Goal: Information Seeking & Learning: Learn about a topic

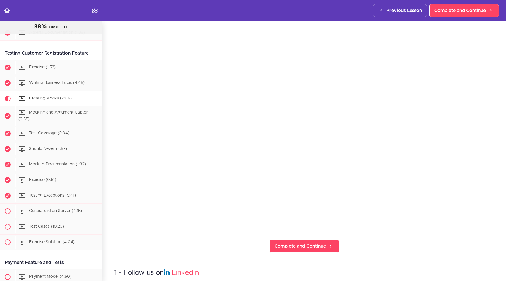
scroll to position [44, 0]
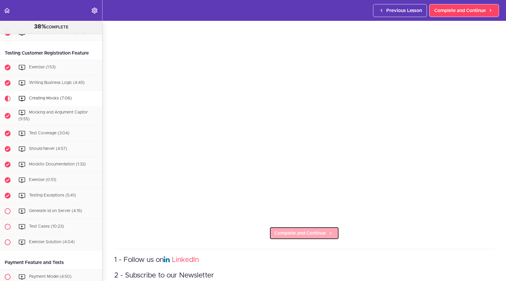
click at [285, 226] on link "Complete and Continue" at bounding box center [305, 232] width 70 height 13
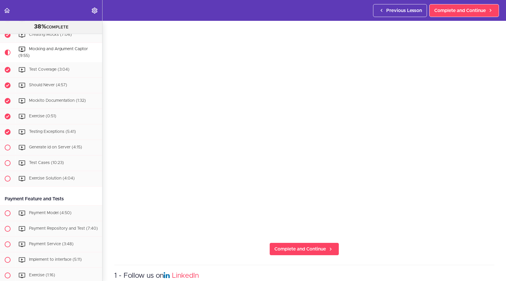
scroll to position [35, 0]
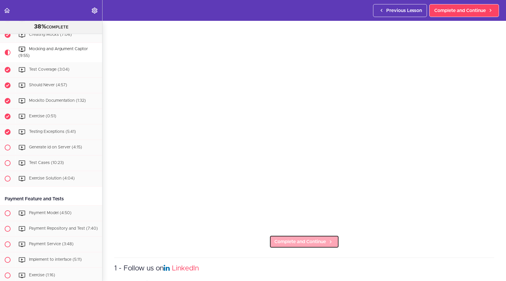
click at [303, 240] on span "Complete and Continue" at bounding box center [301, 241] width 52 height 7
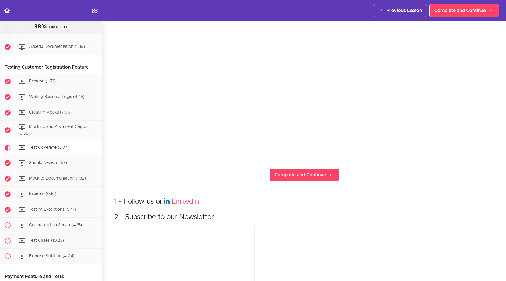
scroll to position [103, 0]
click at [285, 171] on span "Complete and Continue" at bounding box center [301, 174] width 52 height 7
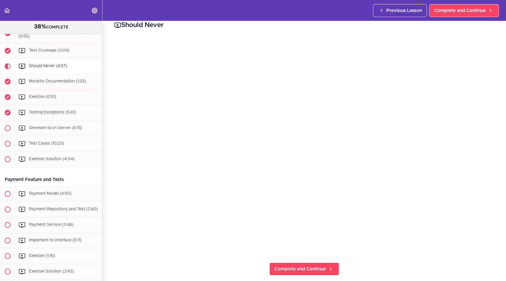
scroll to position [10, 0]
click at [311, 264] on span "Complete and Continue" at bounding box center [301, 266] width 52 height 7
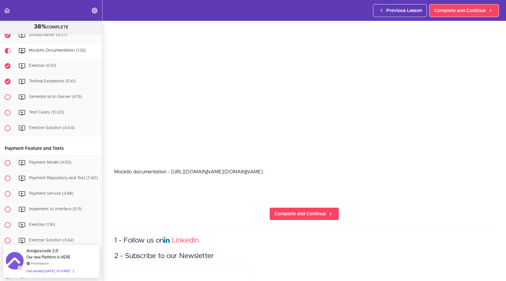
scroll to position [104, 0]
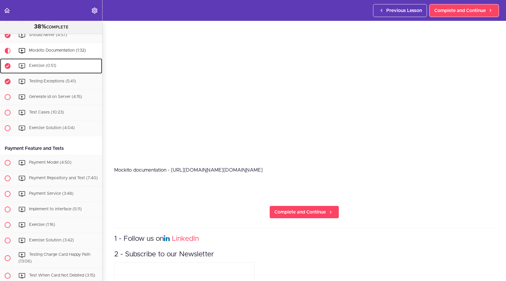
click at [45, 63] on div "Exercise (0:51)" at bounding box center [58, 65] width 87 height 13
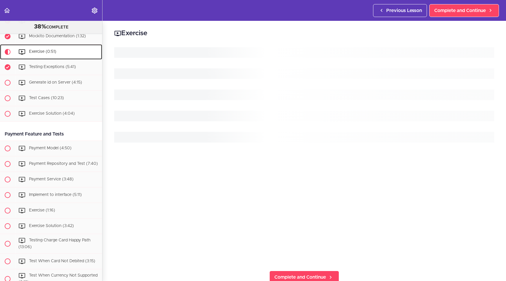
scroll to position [376, 0]
